Goal: Use online tool/utility: Utilize a website feature to perform a specific function

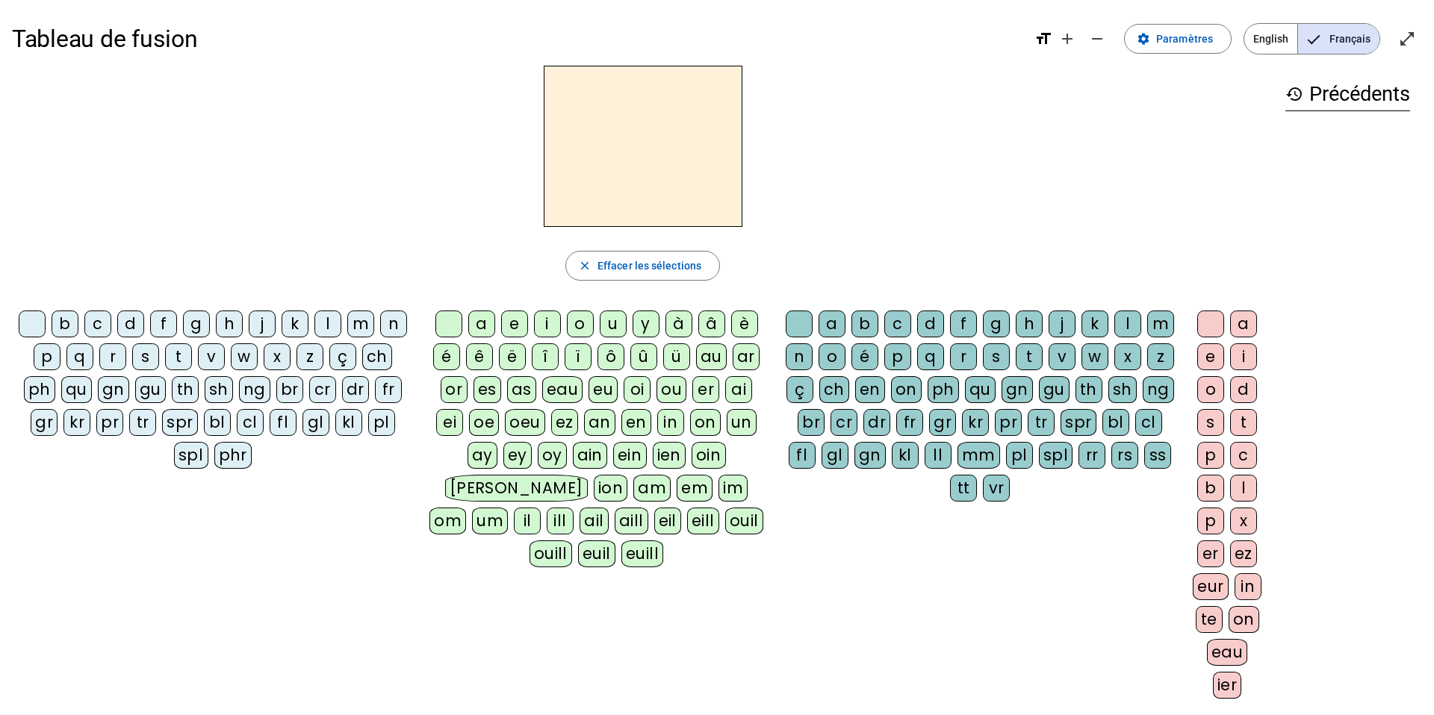
click at [130, 323] on div "d" at bounding box center [130, 324] width 27 height 27
click at [612, 326] on div "u" at bounding box center [613, 324] width 27 height 27
click at [893, 326] on div "c" at bounding box center [897, 324] width 27 height 27
click at [806, 322] on div at bounding box center [799, 324] width 27 height 27
click at [518, 329] on div "e" at bounding box center [514, 324] width 27 height 27
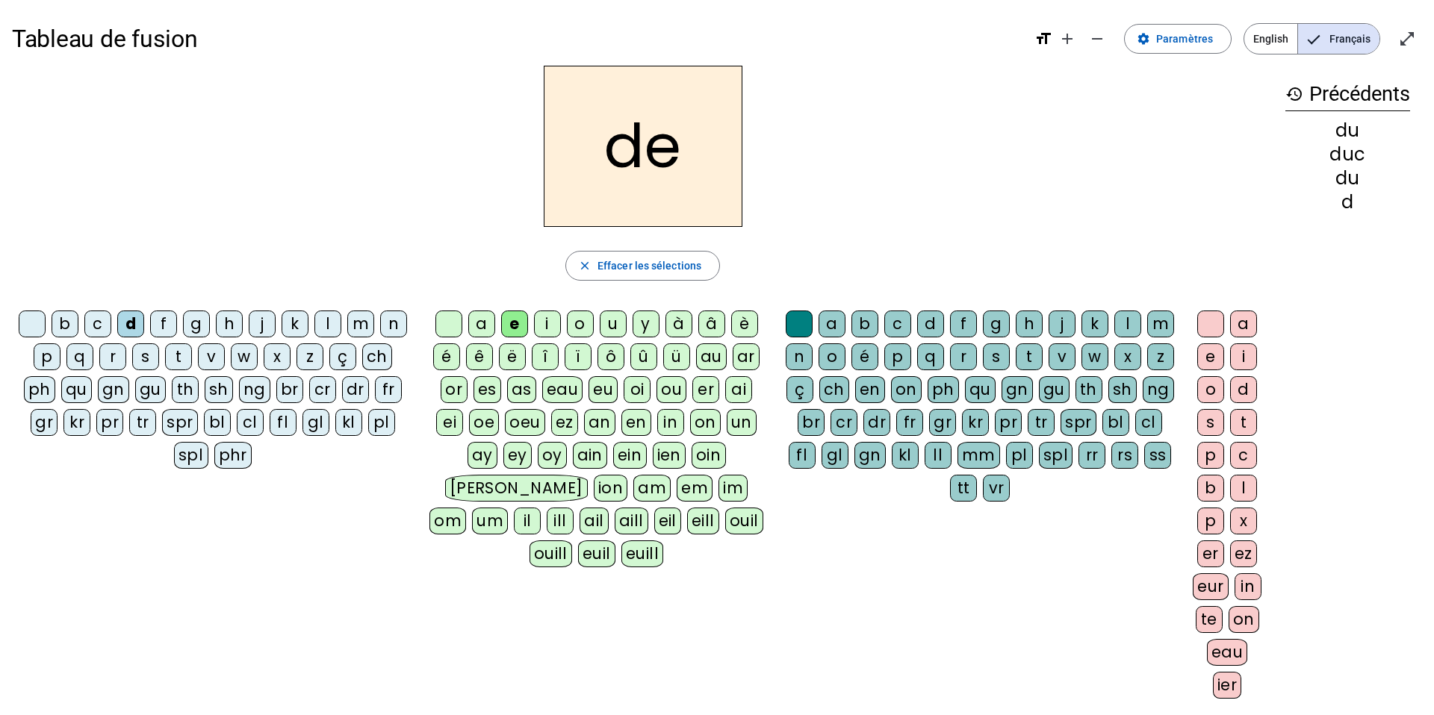
click at [391, 320] on div "n" at bounding box center [393, 324] width 27 height 27
click at [360, 330] on div "m" at bounding box center [360, 324] width 27 height 27
click at [150, 362] on div "s" at bounding box center [145, 357] width 27 height 27
click at [615, 322] on div "u" at bounding box center [613, 324] width 27 height 27
click at [331, 326] on div "l" at bounding box center [327, 324] width 27 height 27
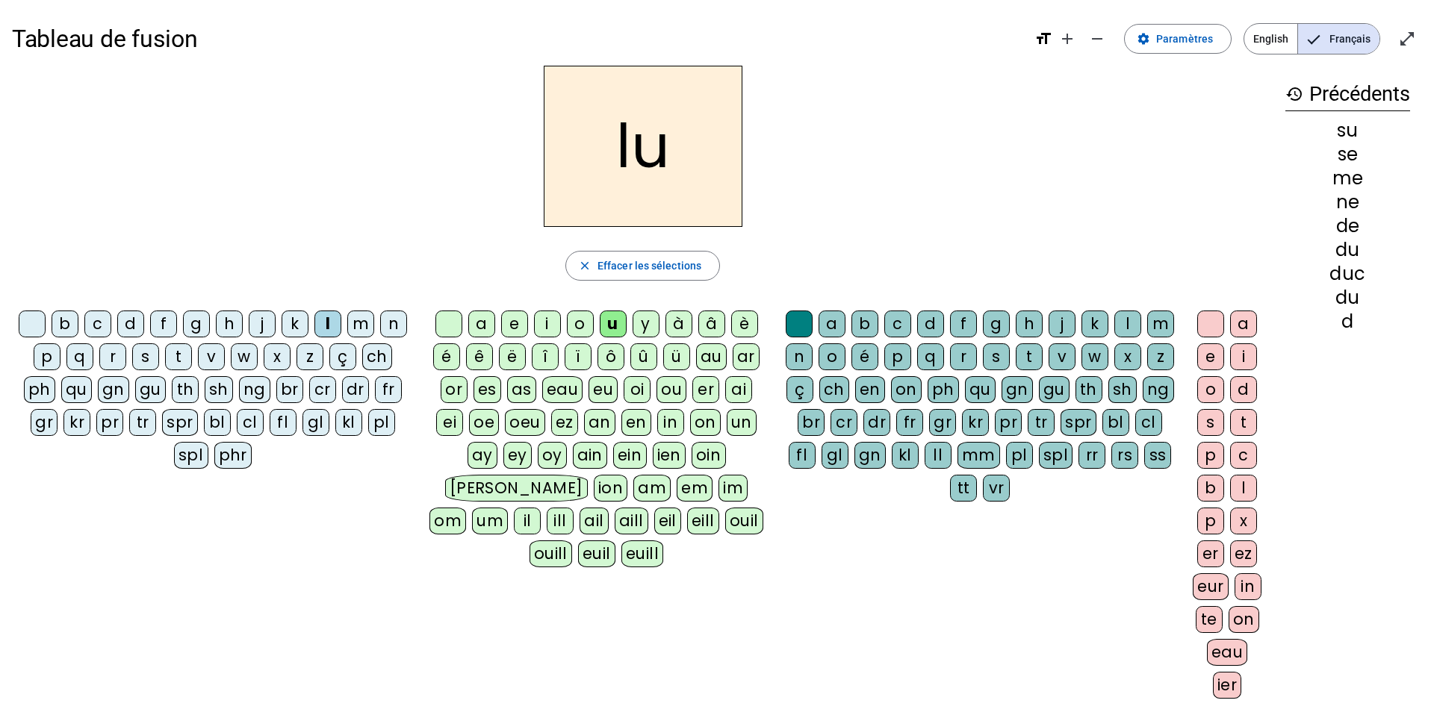
click at [485, 329] on div "a" at bounding box center [481, 324] width 27 height 27
click at [897, 328] on div "c" at bounding box center [897, 324] width 27 height 27
click at [184, 353] on div "t" at bounding box center [178, 357] width 27 height 27
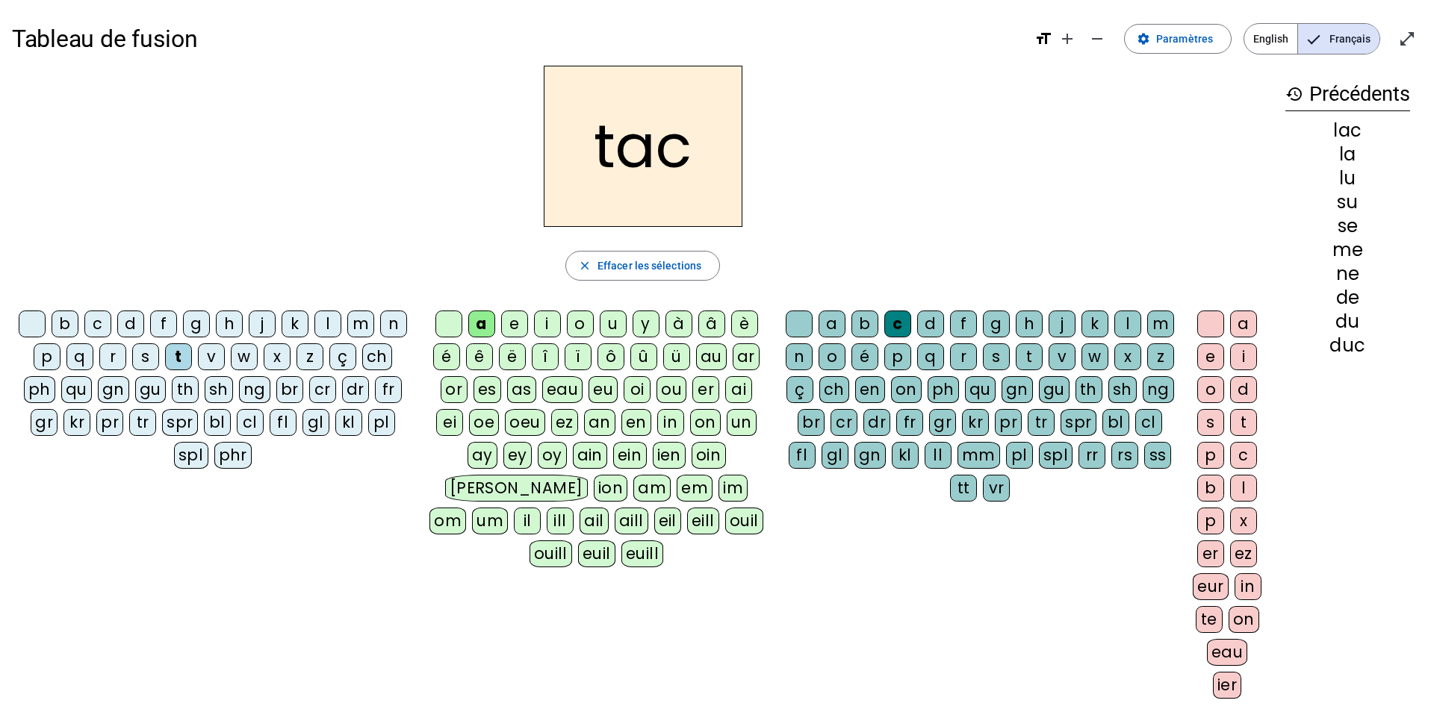
click at [70, 322] on div "b" at bounding box center [65, 324] width 27 height 27
click at [143, 358] on div "s" at bounding box center [145, 357] width 27 height 27
click at [513, 329] on div "e" at bounding box center [514, 324] width 27 height 27
click at [1129, 317] on div "l" at bounding box center [1127, 324] width 27 height 27
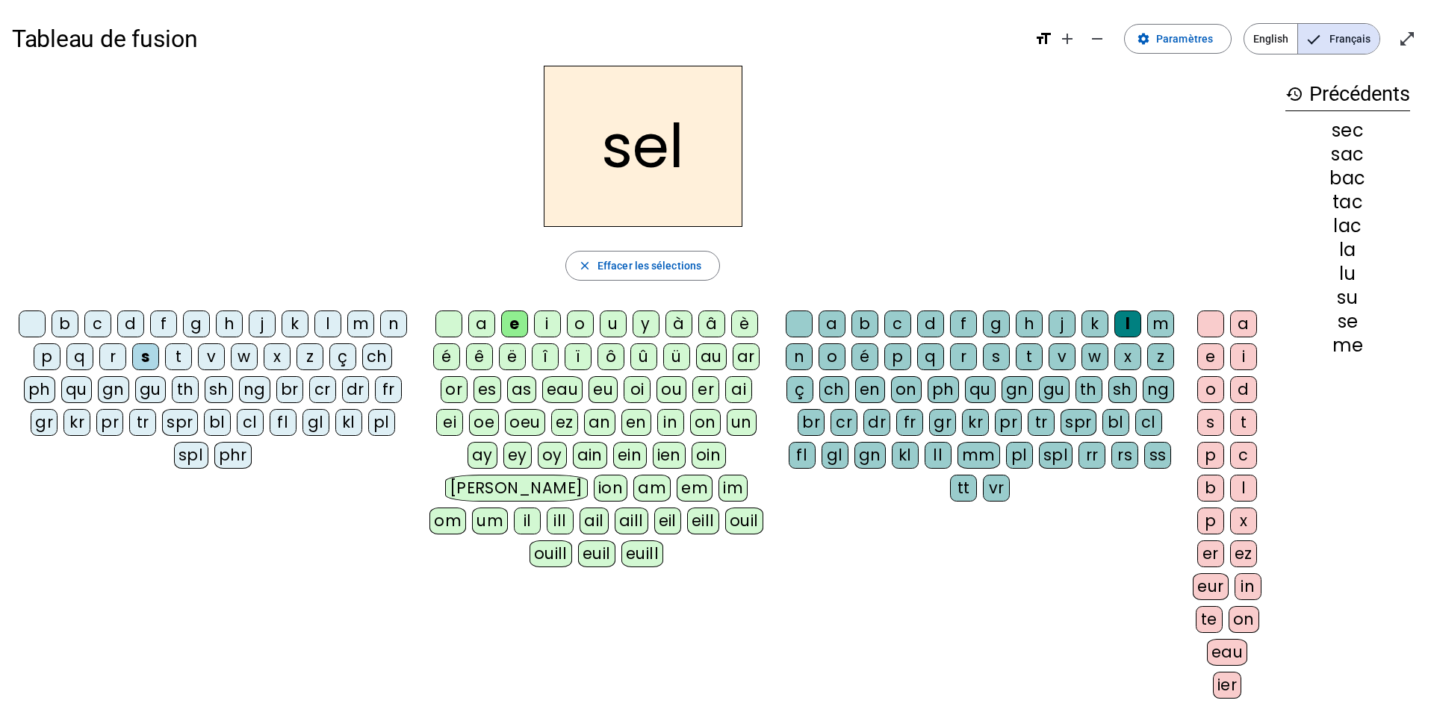
click at [580, 330] on div "o" at bounding box center [580, 324] width 27 height 27
